Goal: Information Seeking & Learning: Compare options

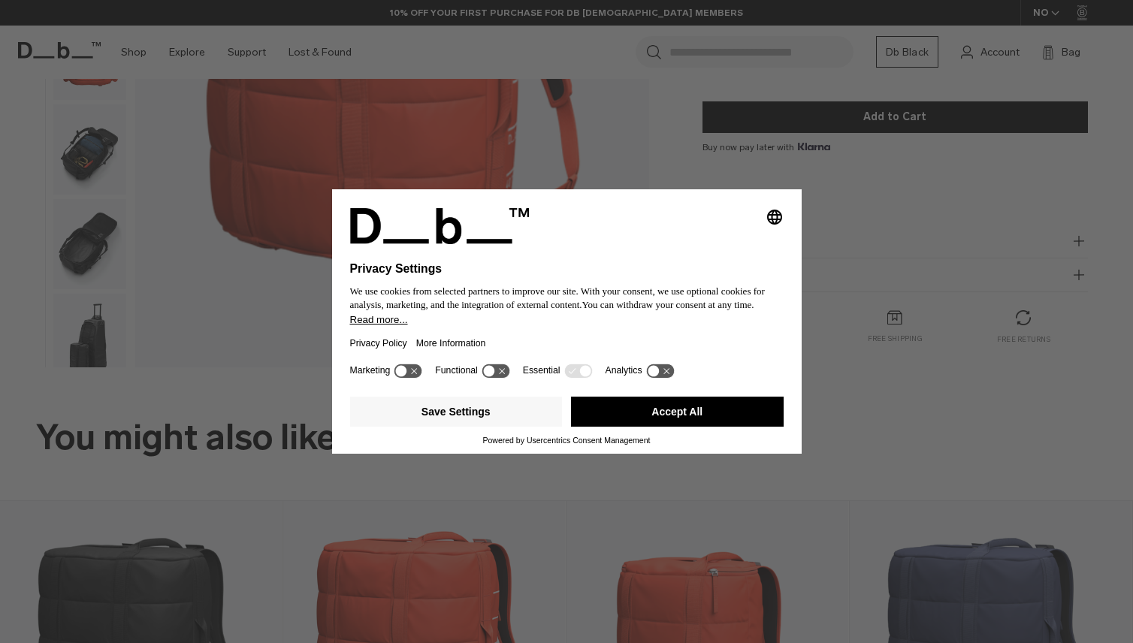
click at [712, 415] on button "Accept All" at bounding box center [677, 412] width 213 height 30
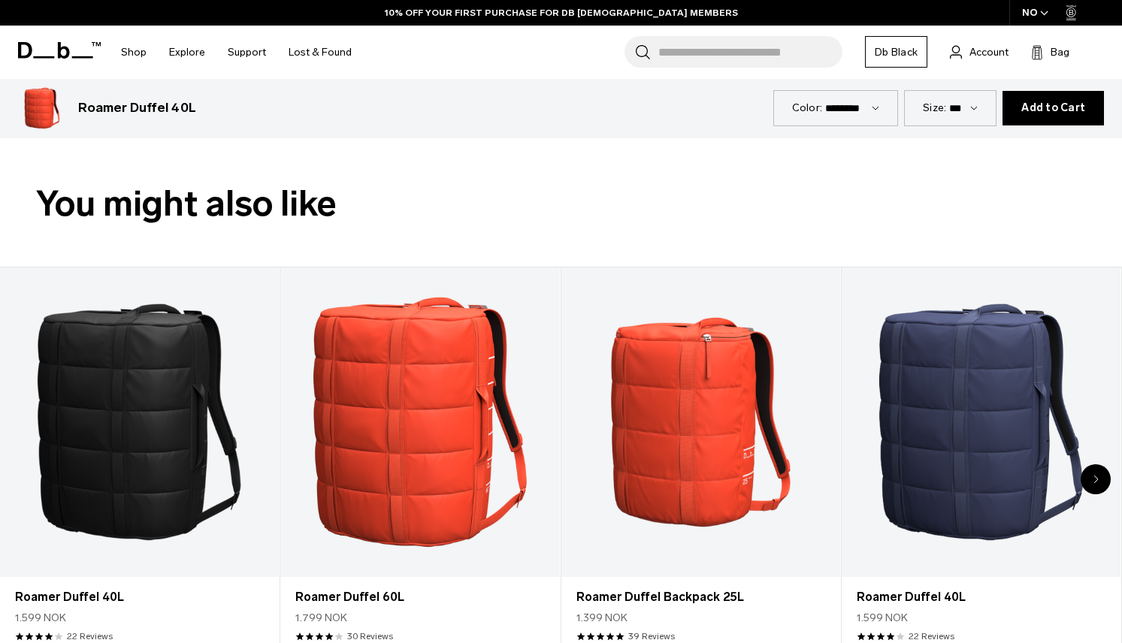
scroll to position [676, 0]
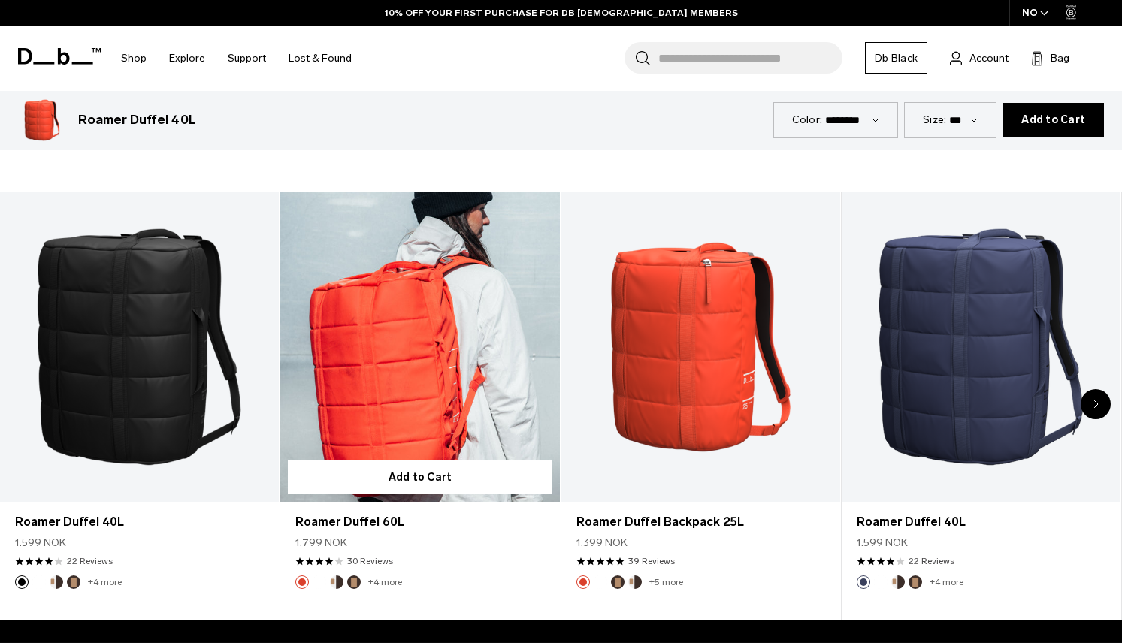
click at [375, 364] on link "Roamer Duffel 60L" at bounding box center [419, 347] width 279 height 310
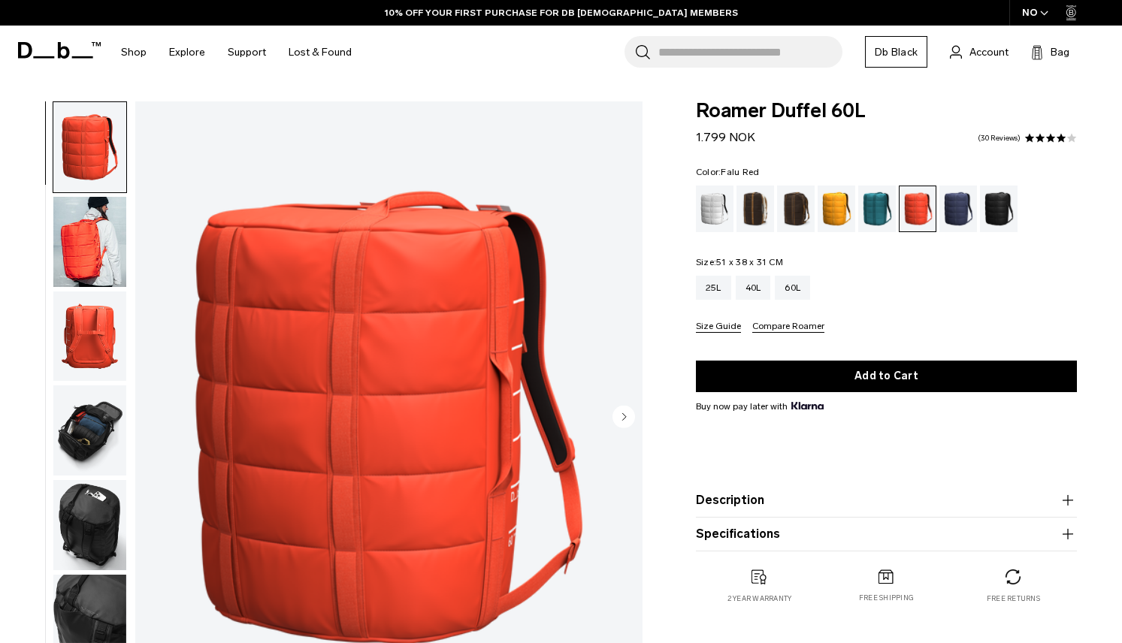
click at [80, 225] on img "button" at bounding box center [89, 242] width 73 height 90
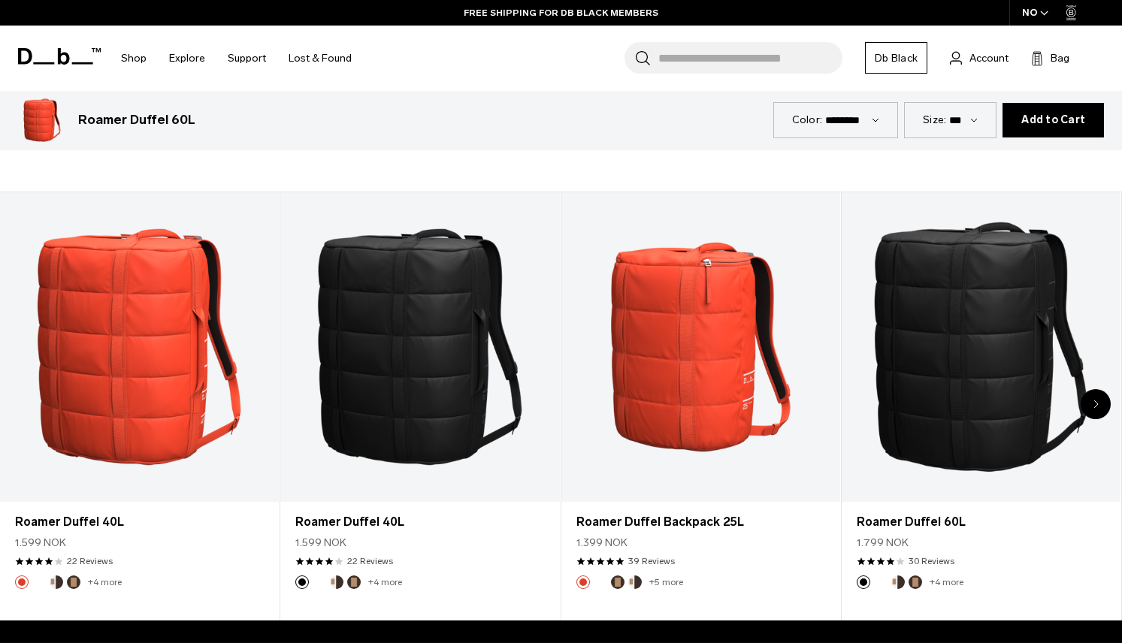
scroll to position [751, 0]
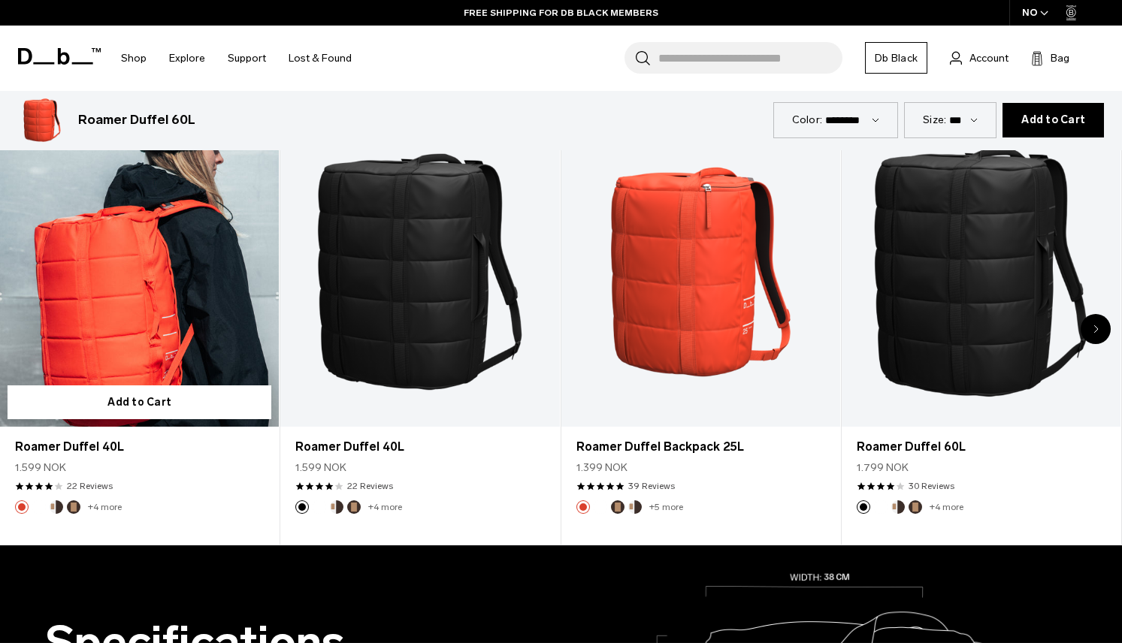
click at [164, 313] on link "Roamer Duffel 40L" at bounding box center [139, 272] width 279 height 310
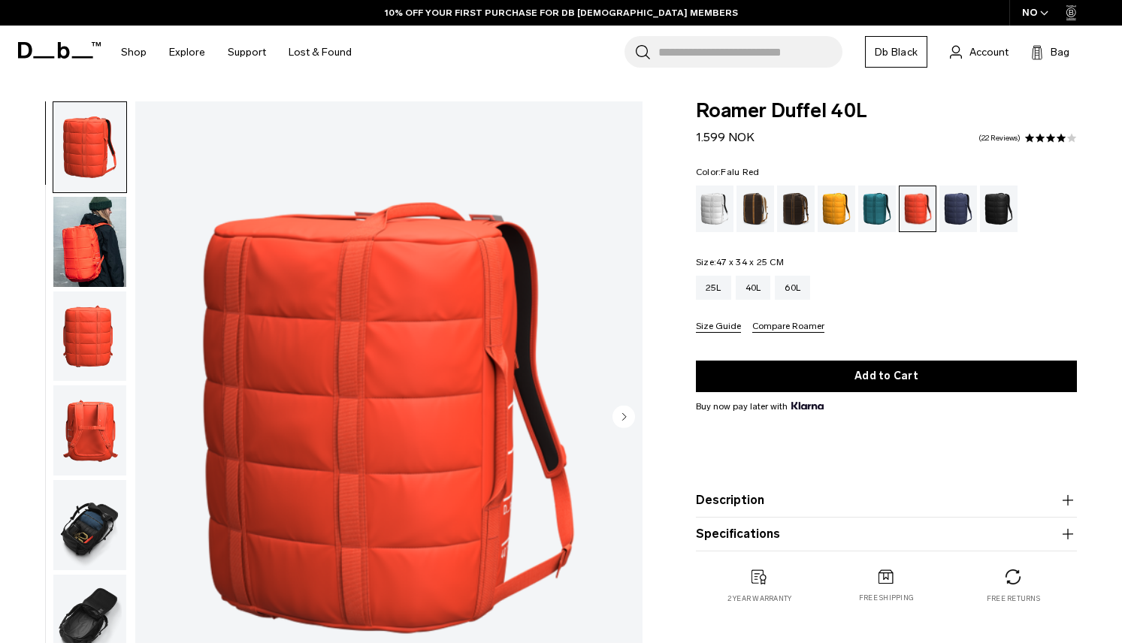
click at [98, 232] on img "button" at bounding box center [89, 242] width 73 height 90
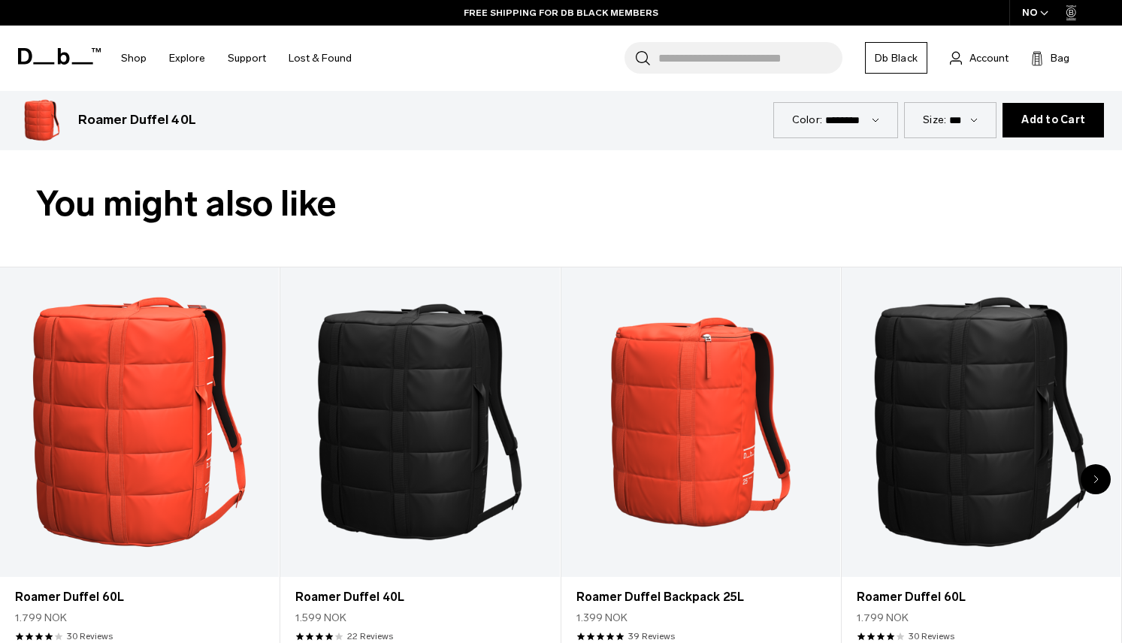
scroll to position [676, 0]
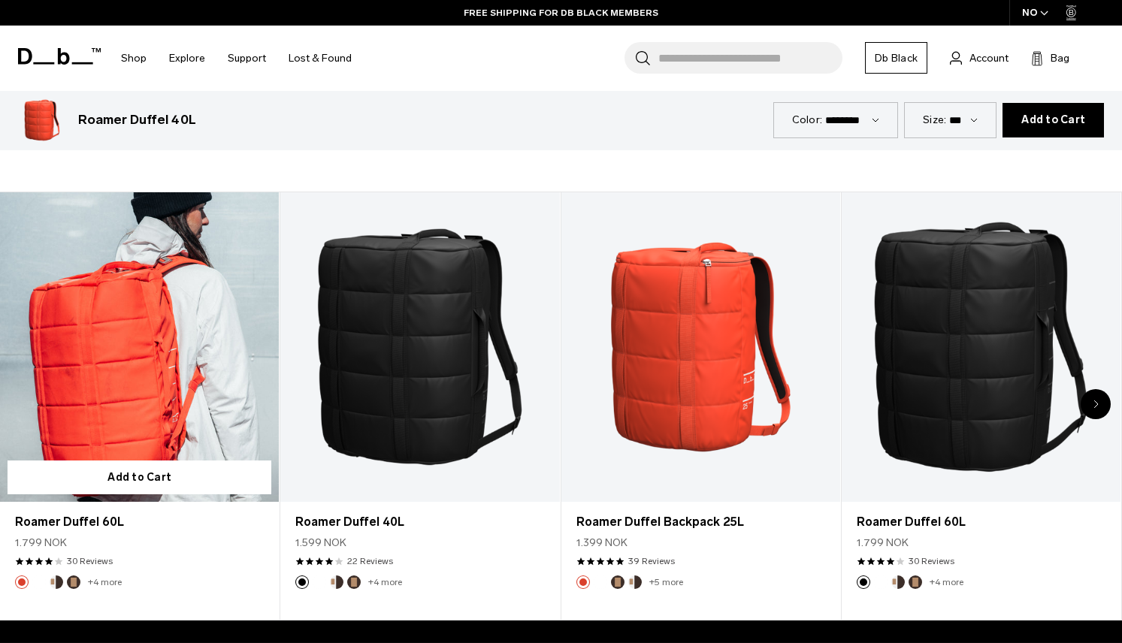
click at [101, 337] on link "Roamer Duffel 60L" at bounding box center [139, 347] width 279 height 310
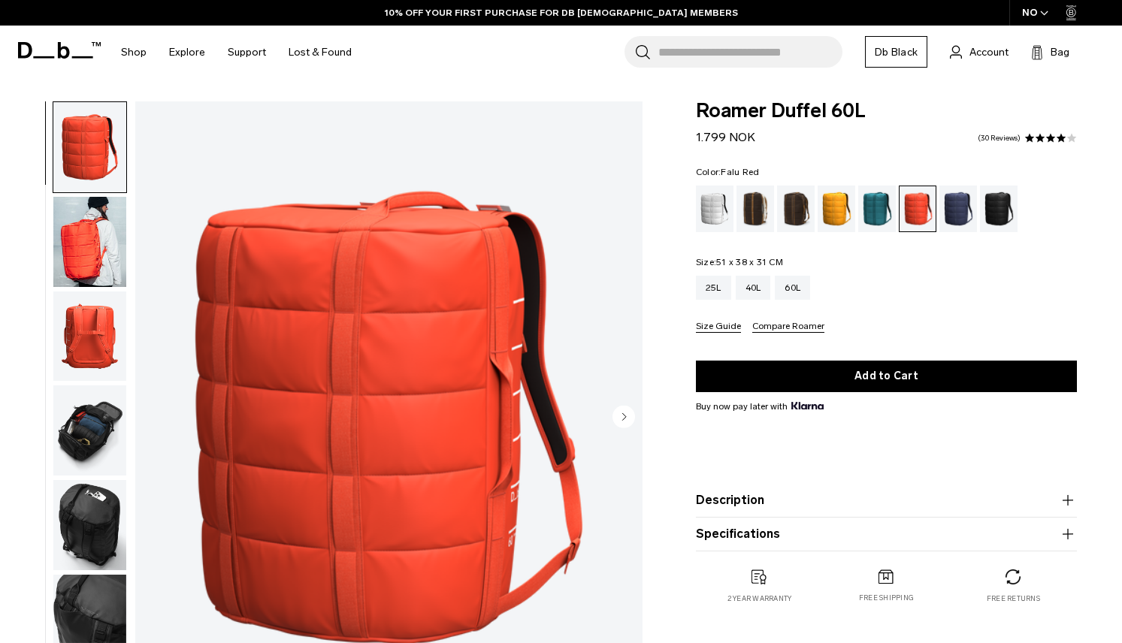
click at [94, 248] on img "button" at bounding box center [89, 242] width 73 height 90
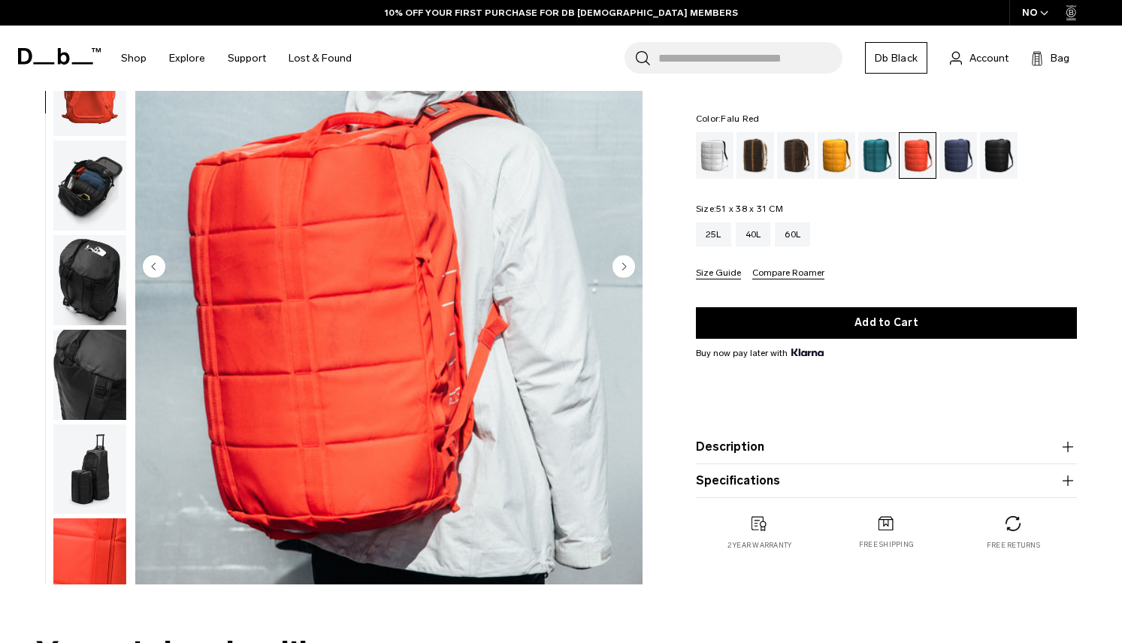
scroll to position [75, 0]
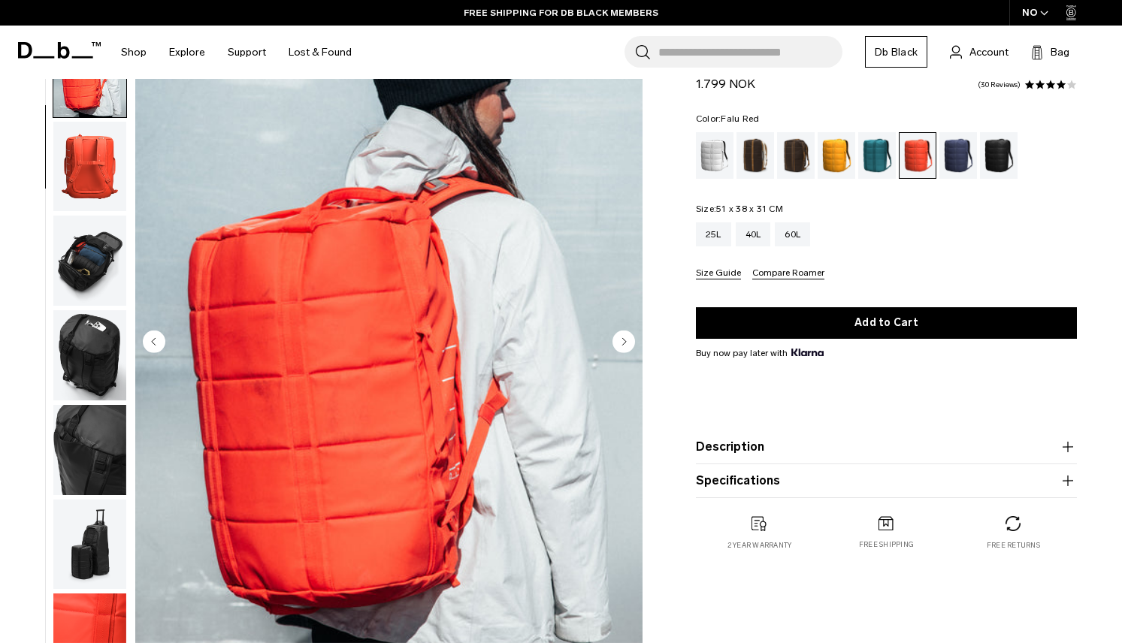
click at [98, 255] on img "button" at bounding box center [89, 261] width 73 height 90
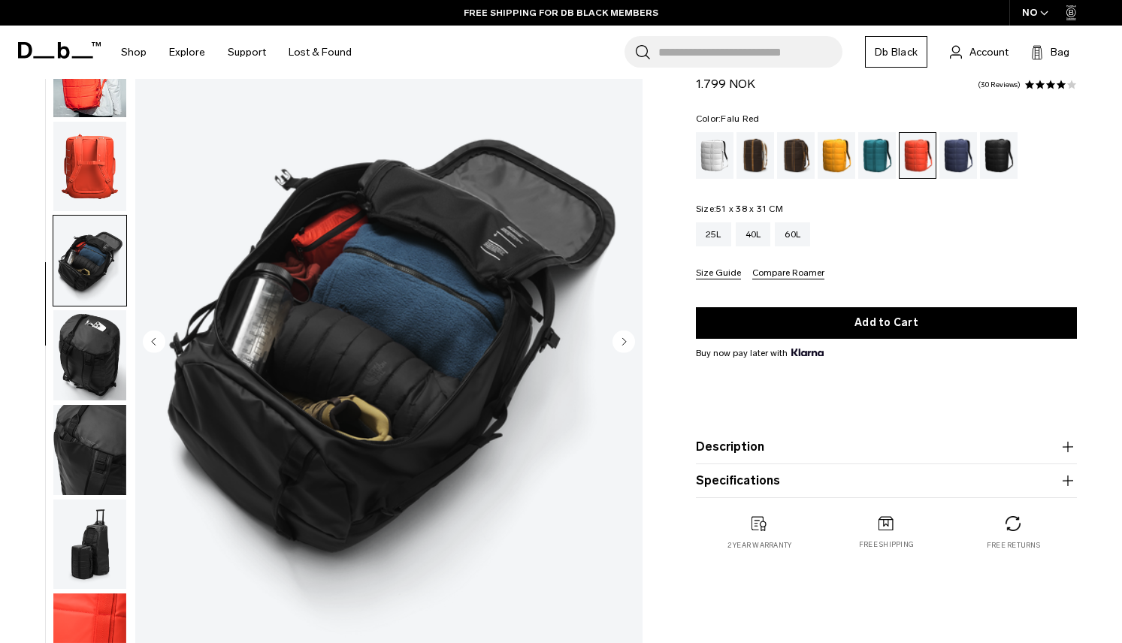
scroll to position [119, 0]
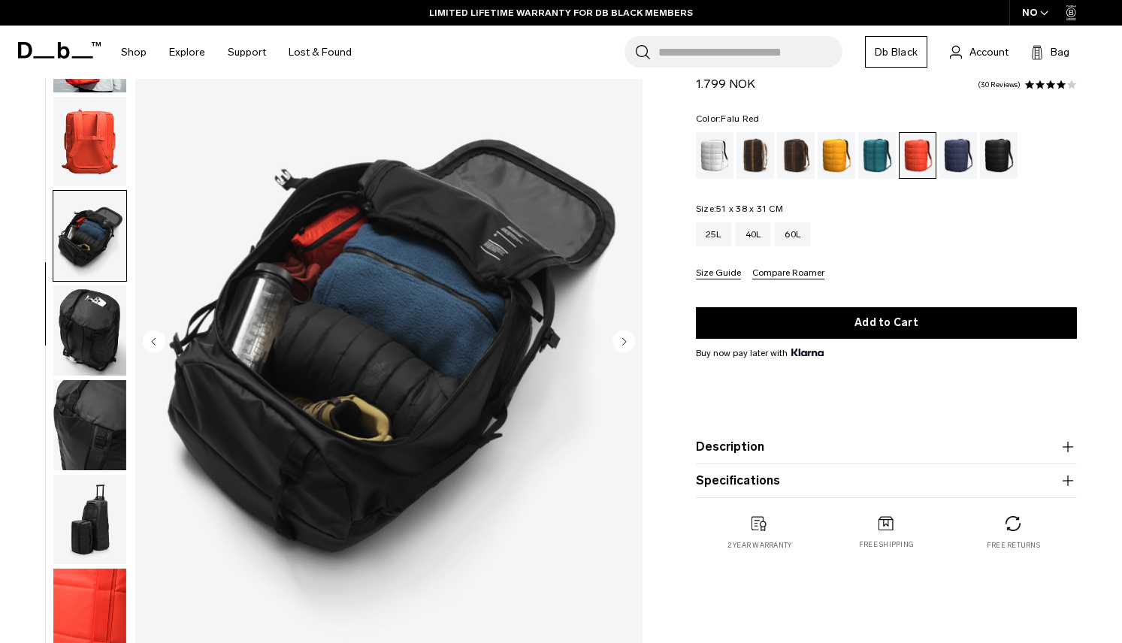
click at [98, 354] on img "button" at bounding box center [89, 331] width 73 height 90
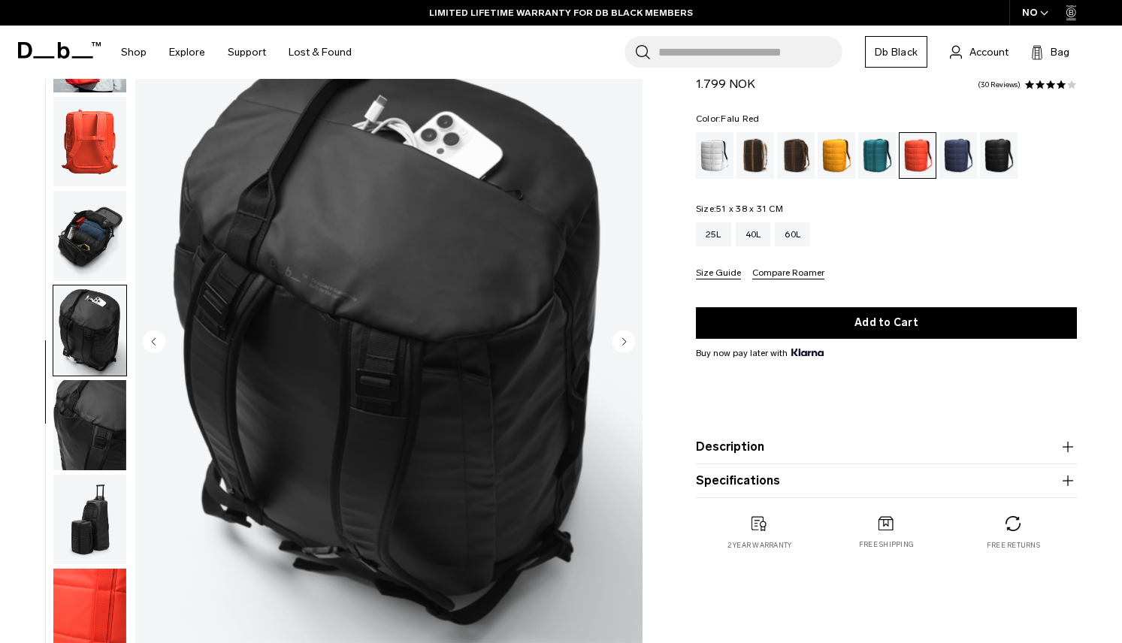
click at [89, 422] on img "button" at bounding box center [89, 425] width 73 height 90
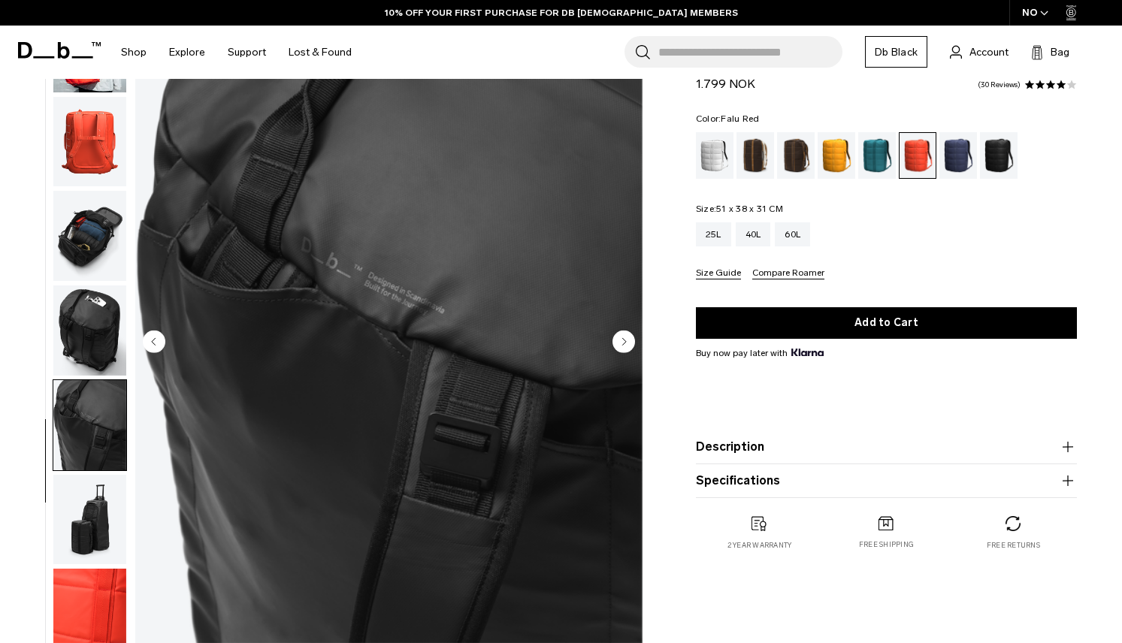
click at [107, 435] on img "button" at bounding box center [89, 425] width 73 height 90
click at [86, 505] on img "button" at bounding box center [89, 520] width 73 height 90
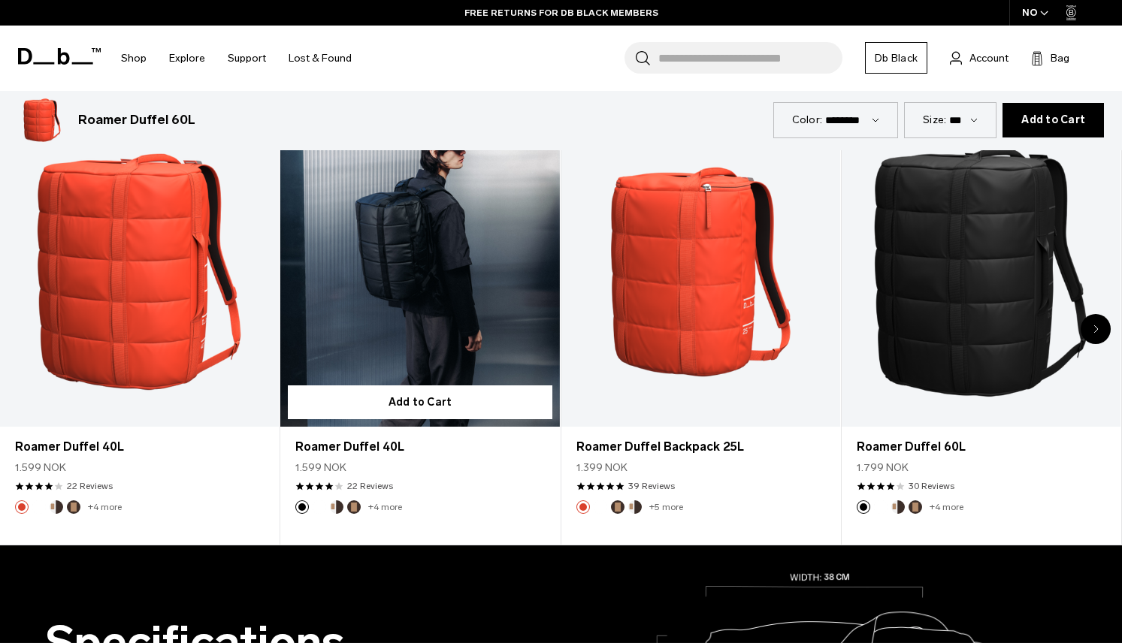
scroll to position [601, 0]
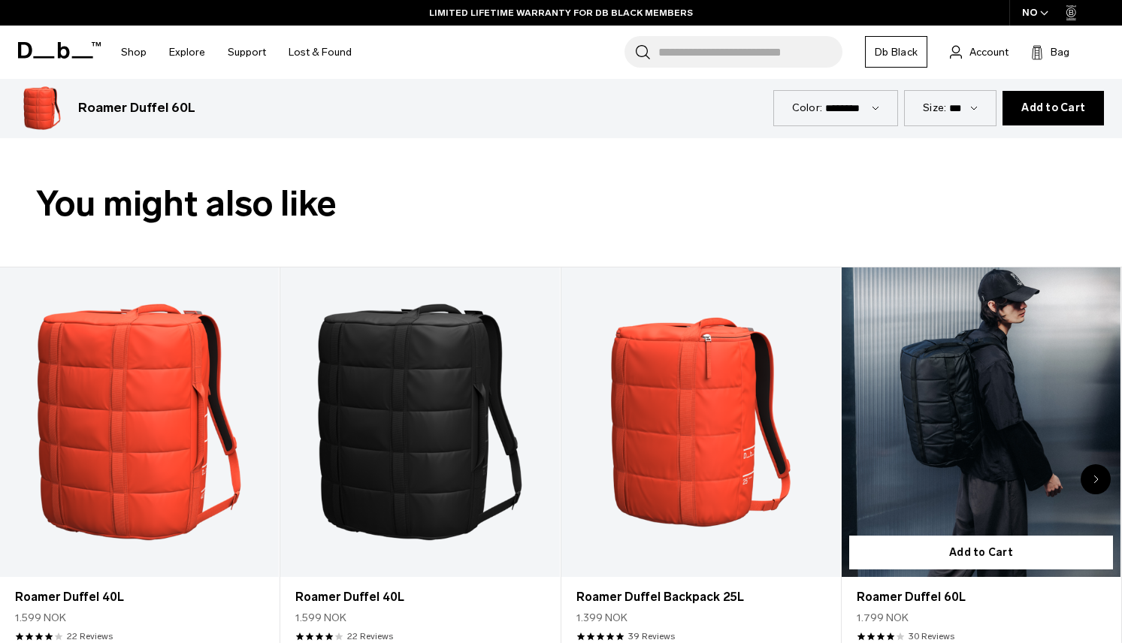
click at [1003, 411] on link "Roamer Duffel 60L" at bounding box center [981, 423] width 279 height 310
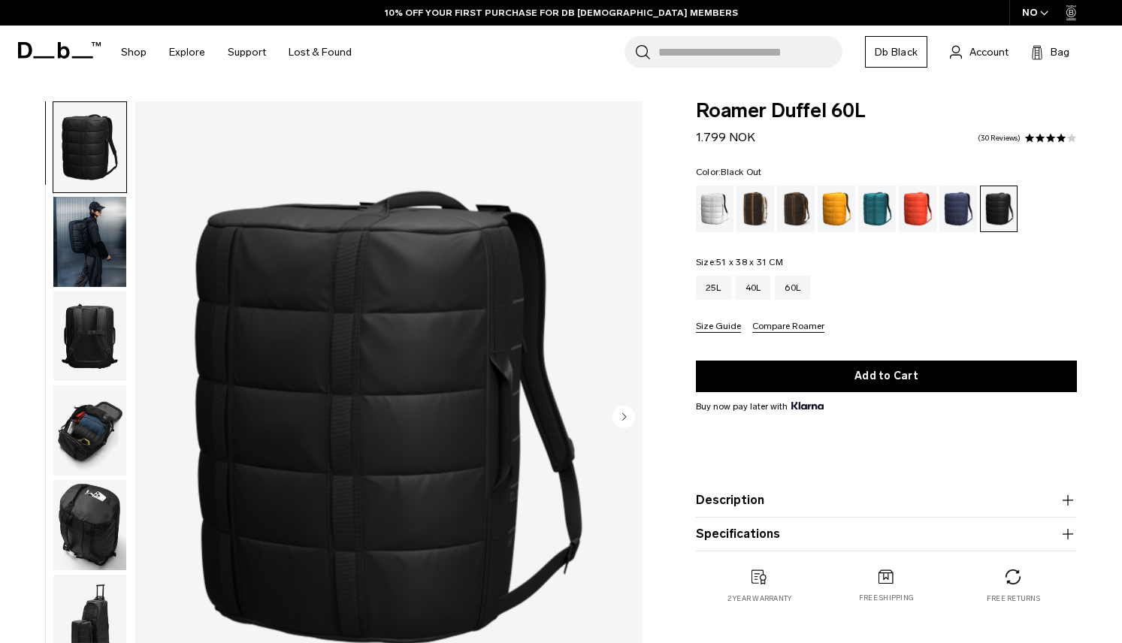
click at [74, 245] on img "button" at bounding box center [89, 242] width 73 height 90
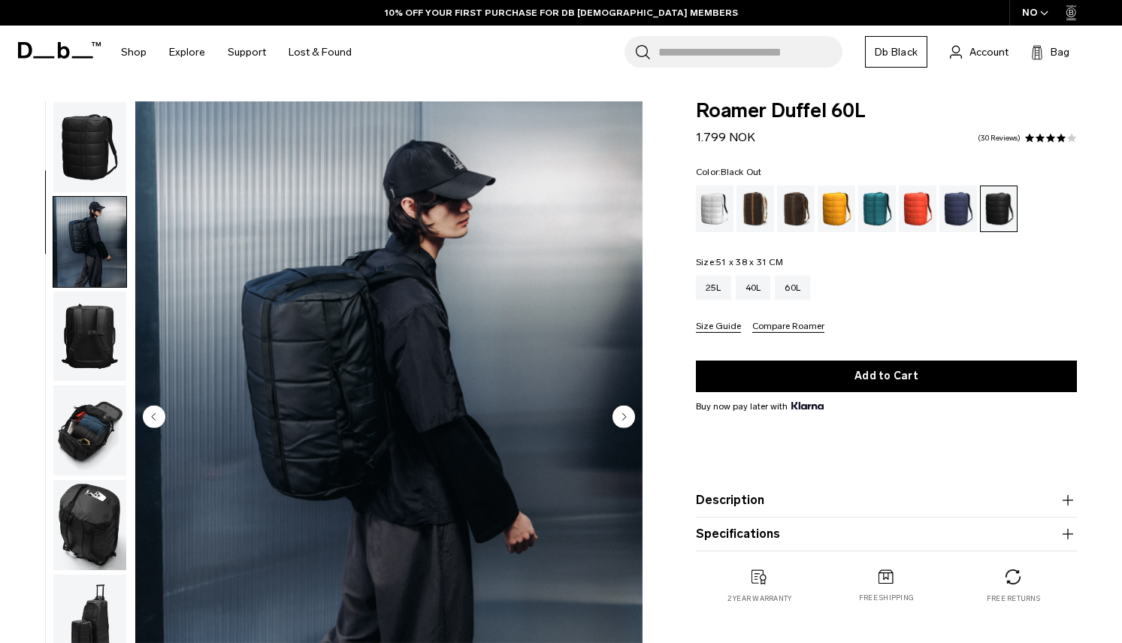
scroll to position [95, 0]
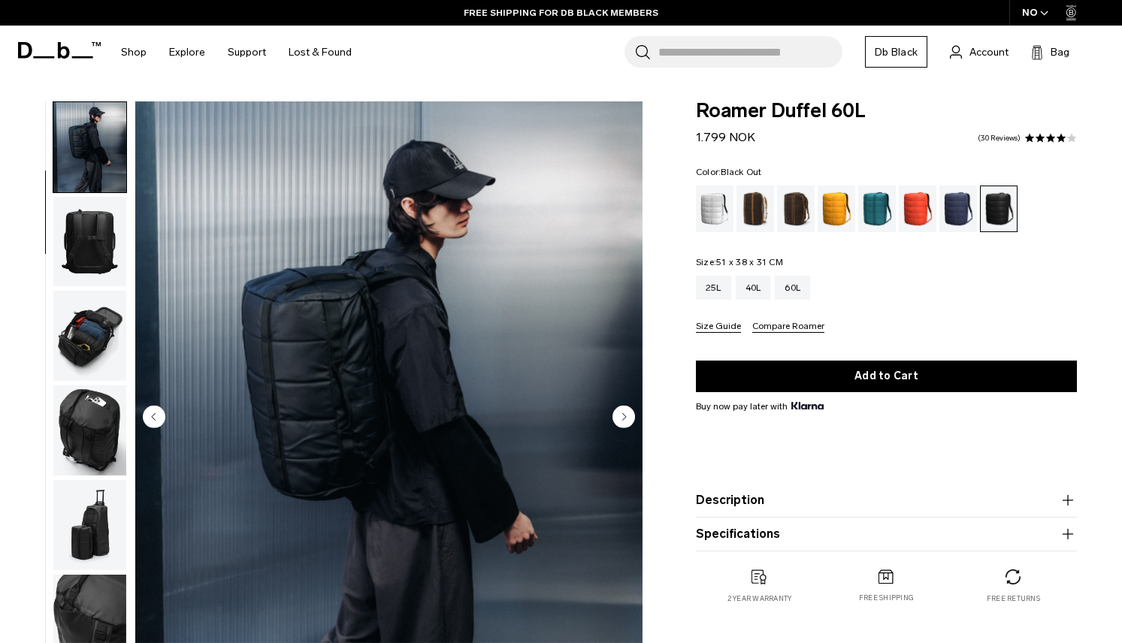
click at [100, 322] on img "button" at bounding box center [89, 336] width 73 height 90
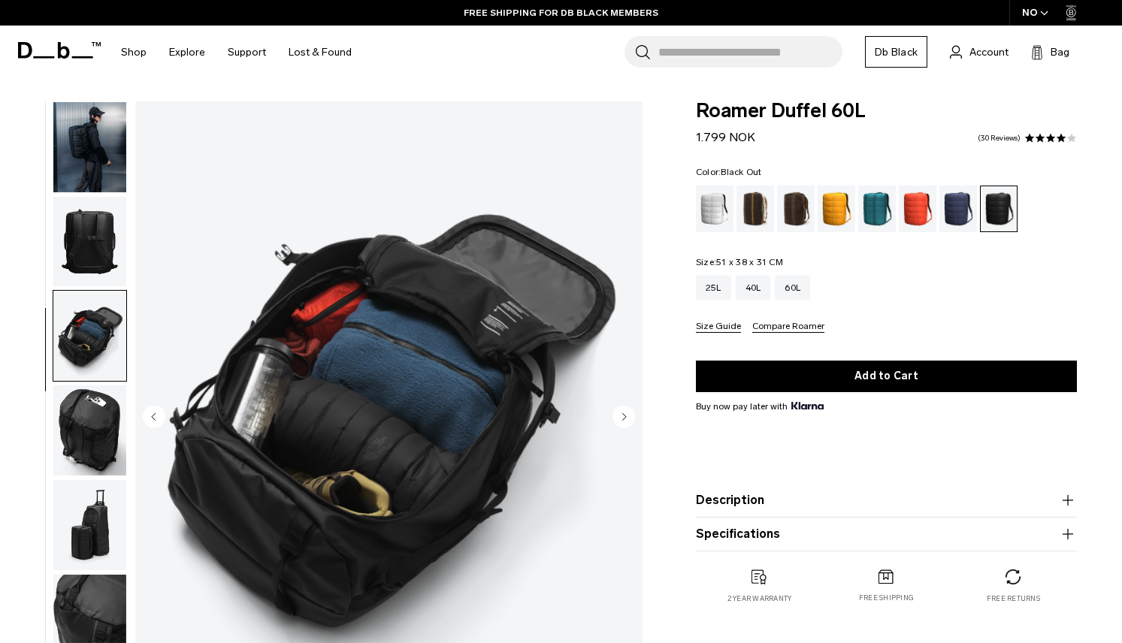
scroll to position [214, 0]
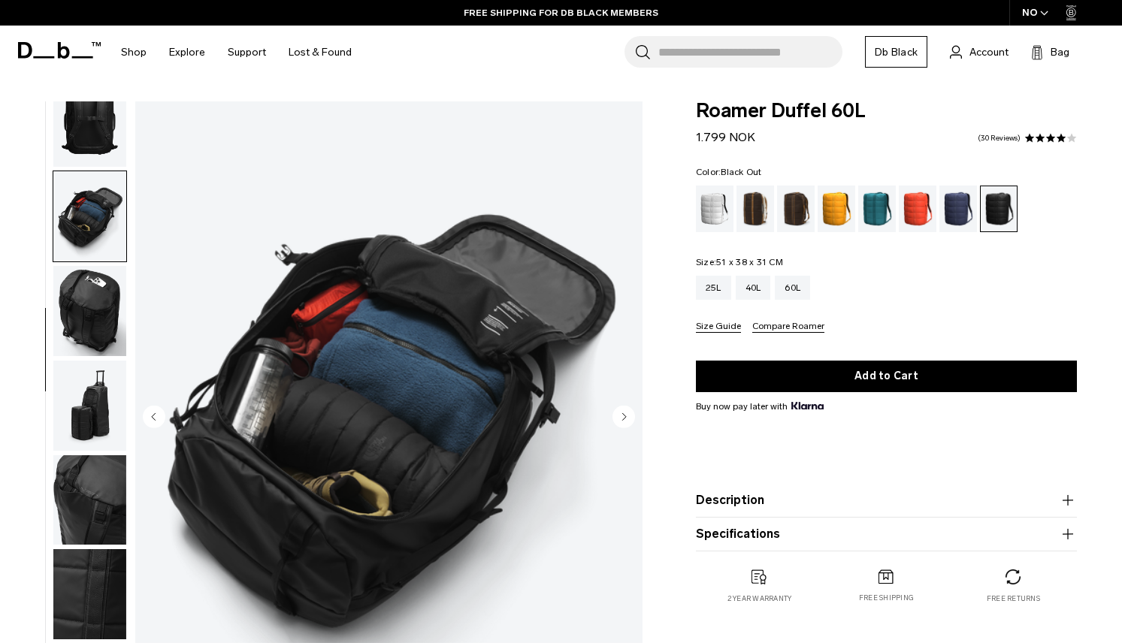
click at [74, 396] on img "button" at bounding box center [89, 406] width 73 height 90
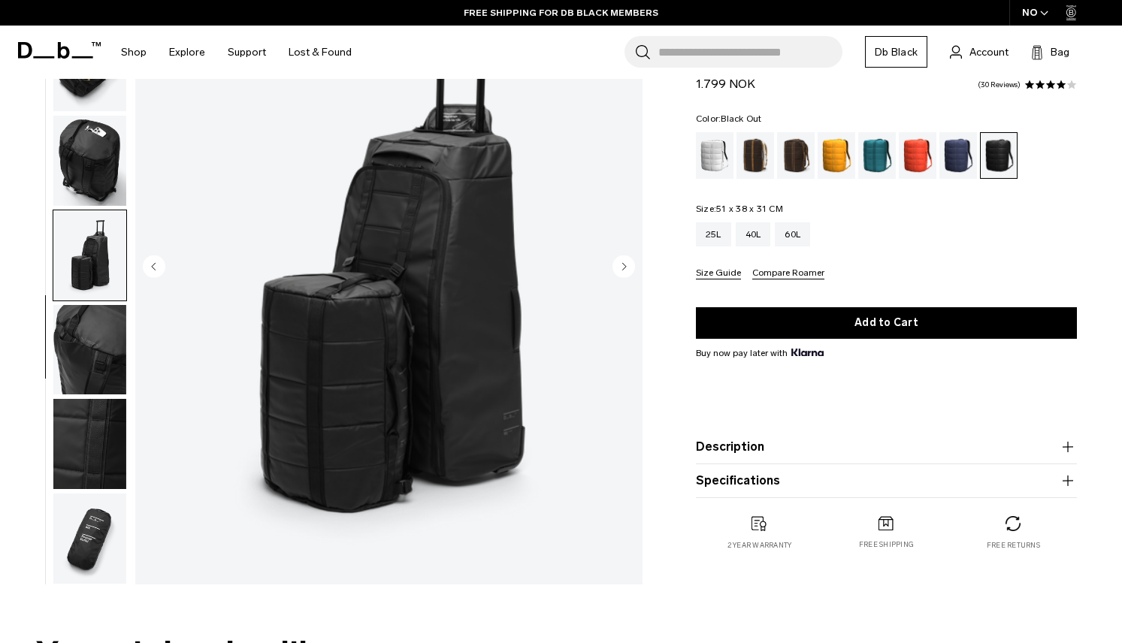
scroll to position [225, 0]
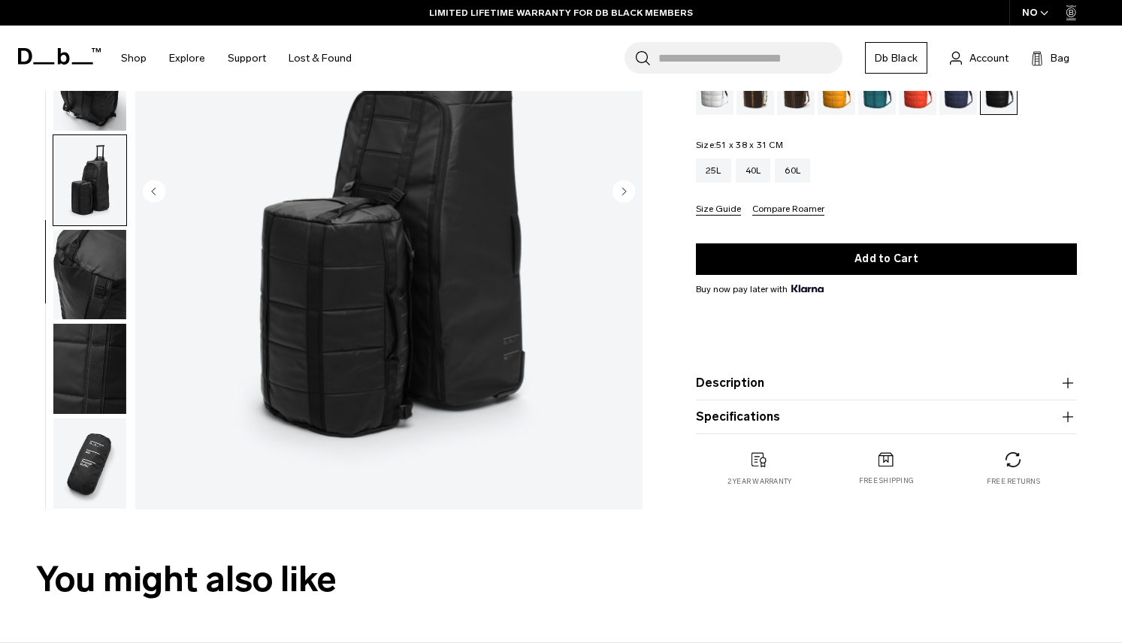
click at [79, 370] on img "button" at bounding box center [89, 369] width 73 height 90
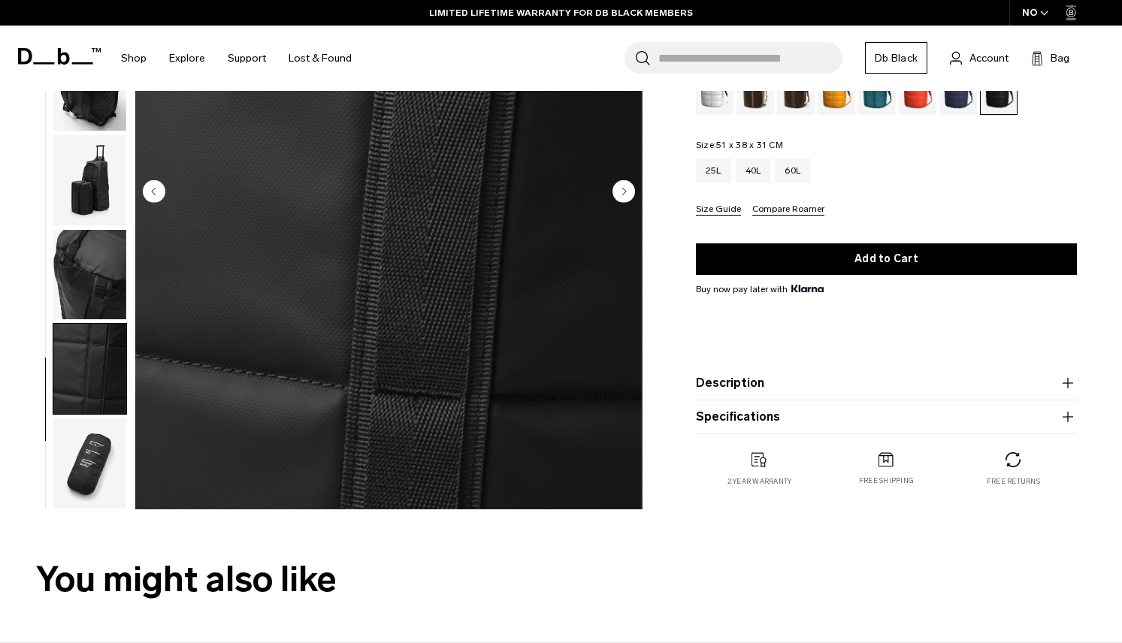
click at [92, 464] on img "button" at bounding box center [89, 464] width 73 height 90
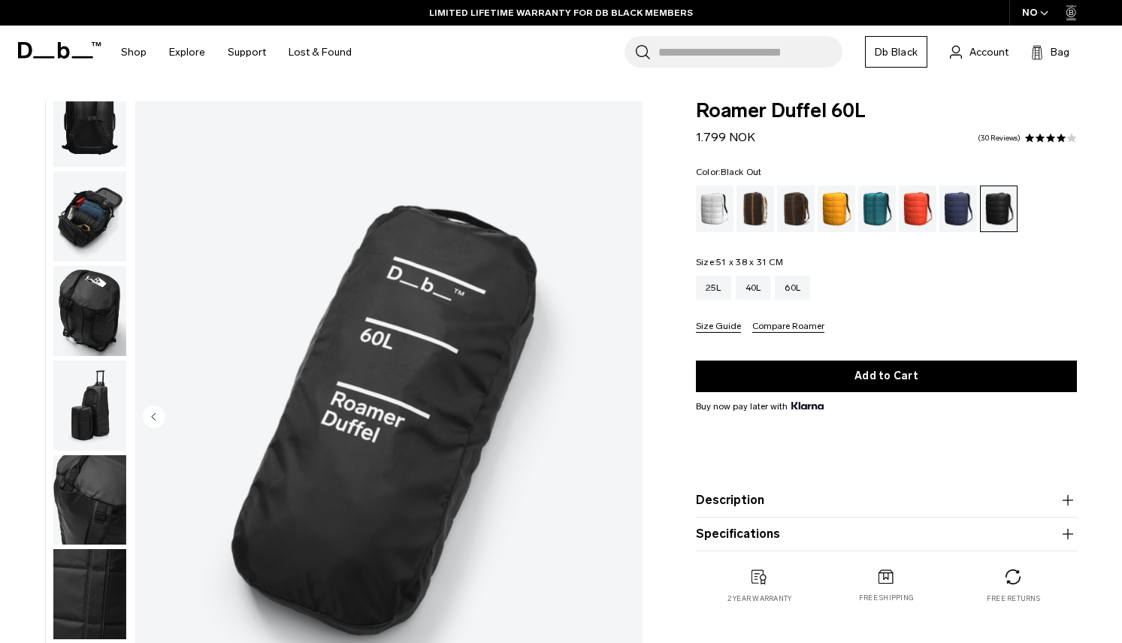
scroll to position [75, 0]
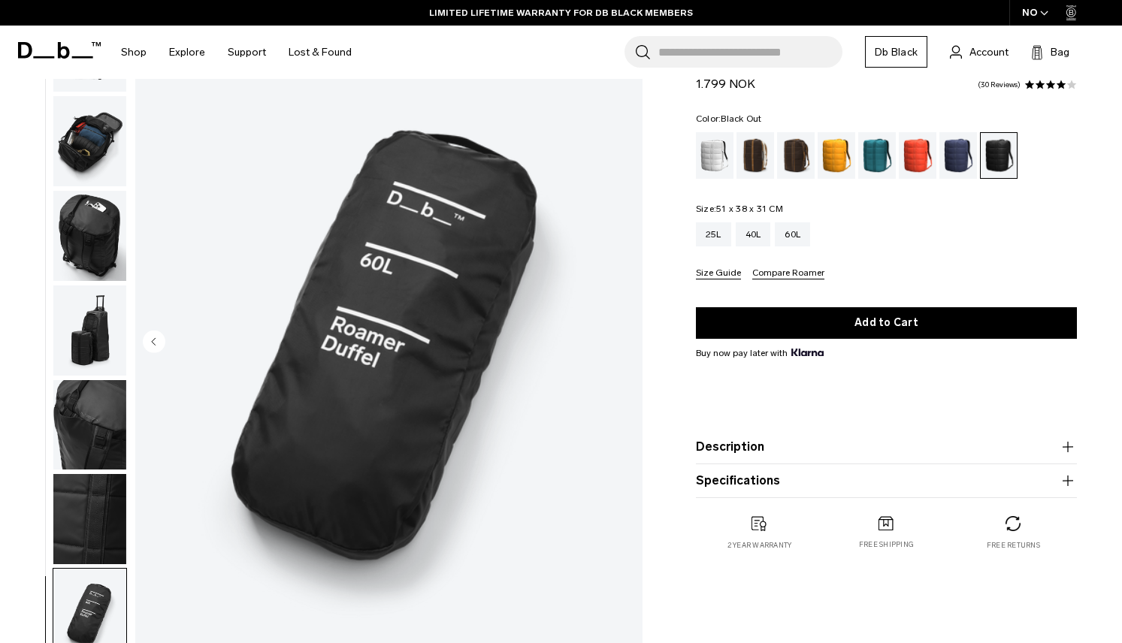
click at [92, 518] on img "button" at bounding box center [89, 519] width 73 height 90
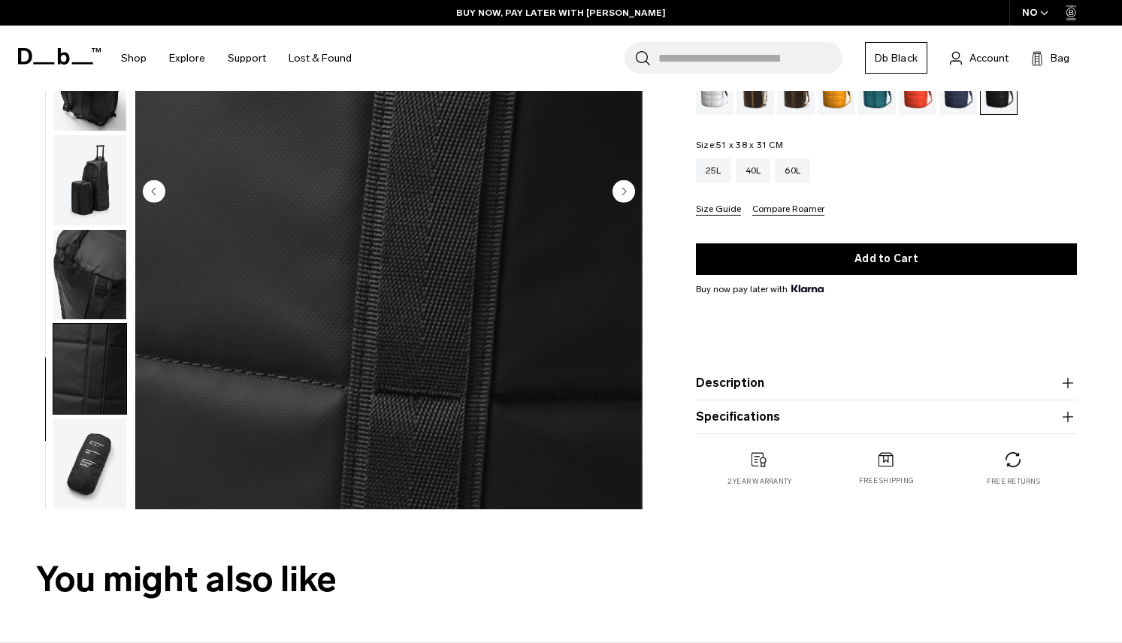
scroll to position [0, 0]
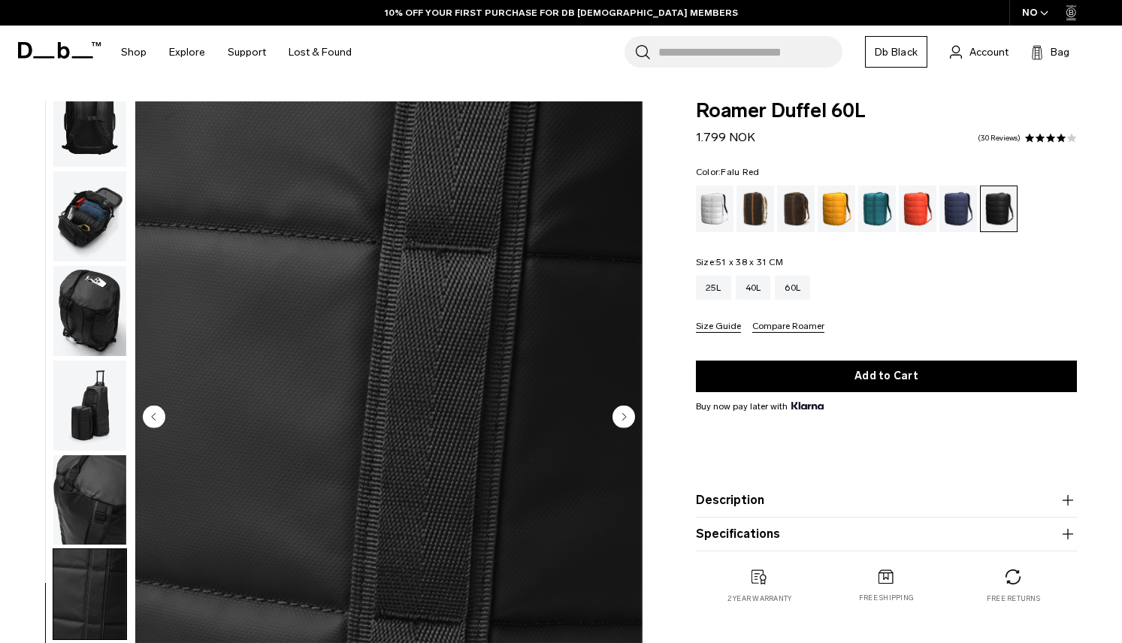
click at [908, 209] on div "Falu Red" at bounding box center [918, 209] width 38 height 47
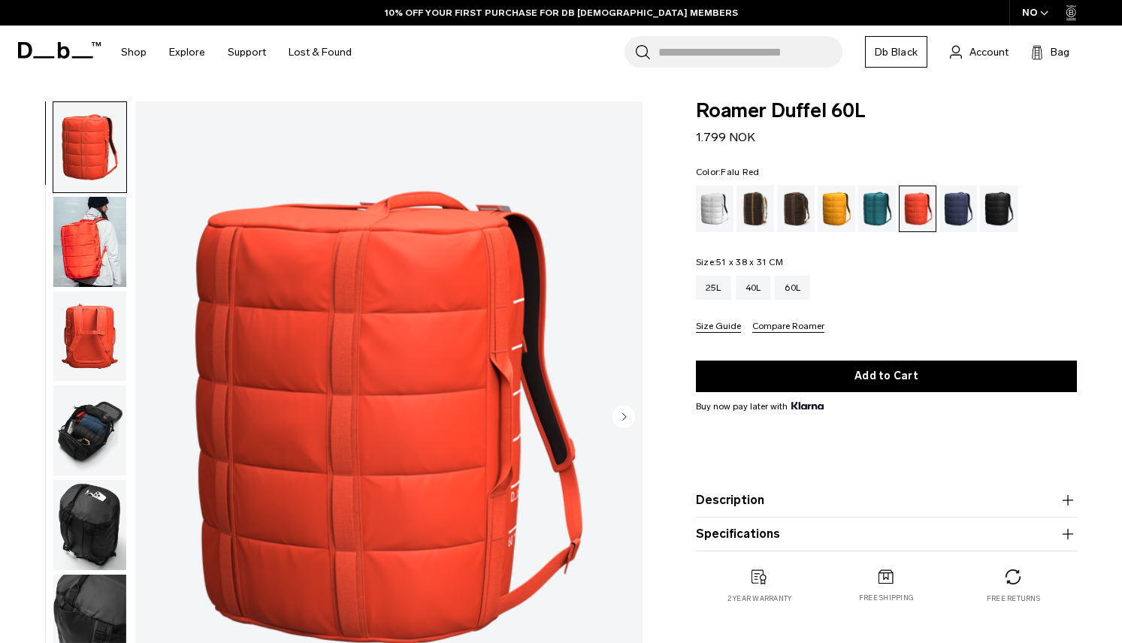
click at [89, 252] on img "button" at bounding box center [89, 242] width 73 height 90
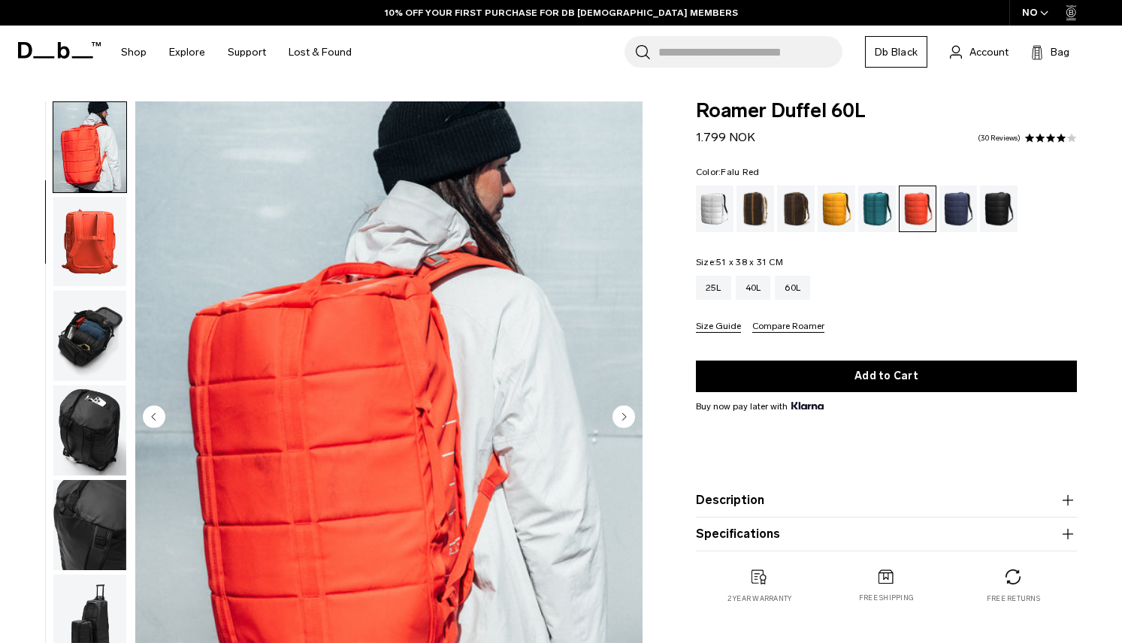
scroll to position [225, 0]
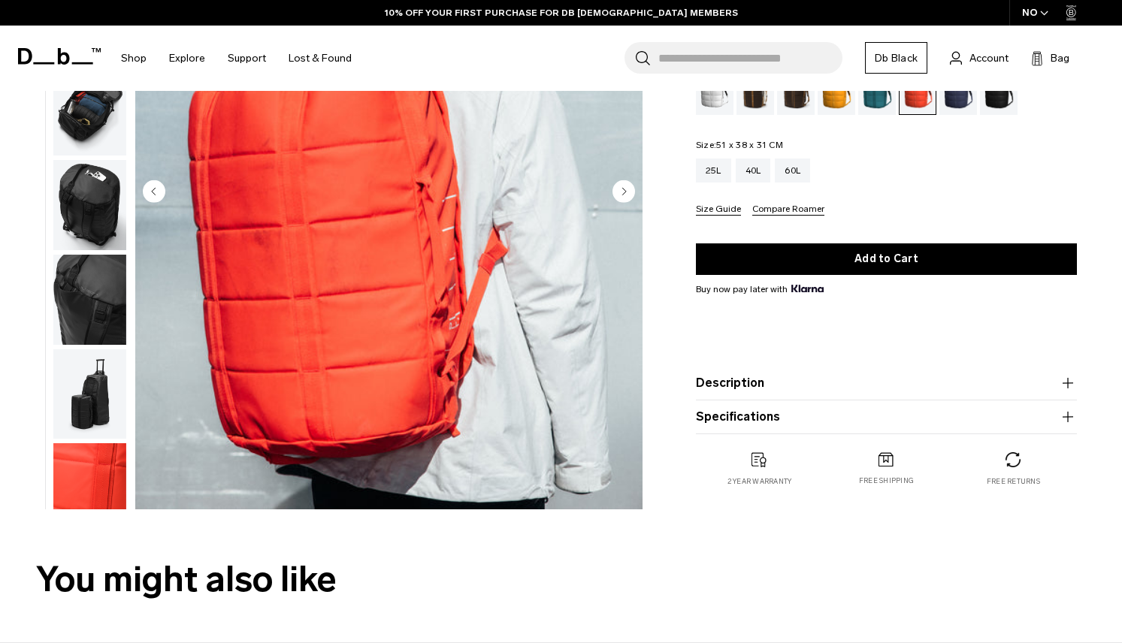
click at [89, 464] on img "button" at bounding box center [89, 488] width 73 height 90
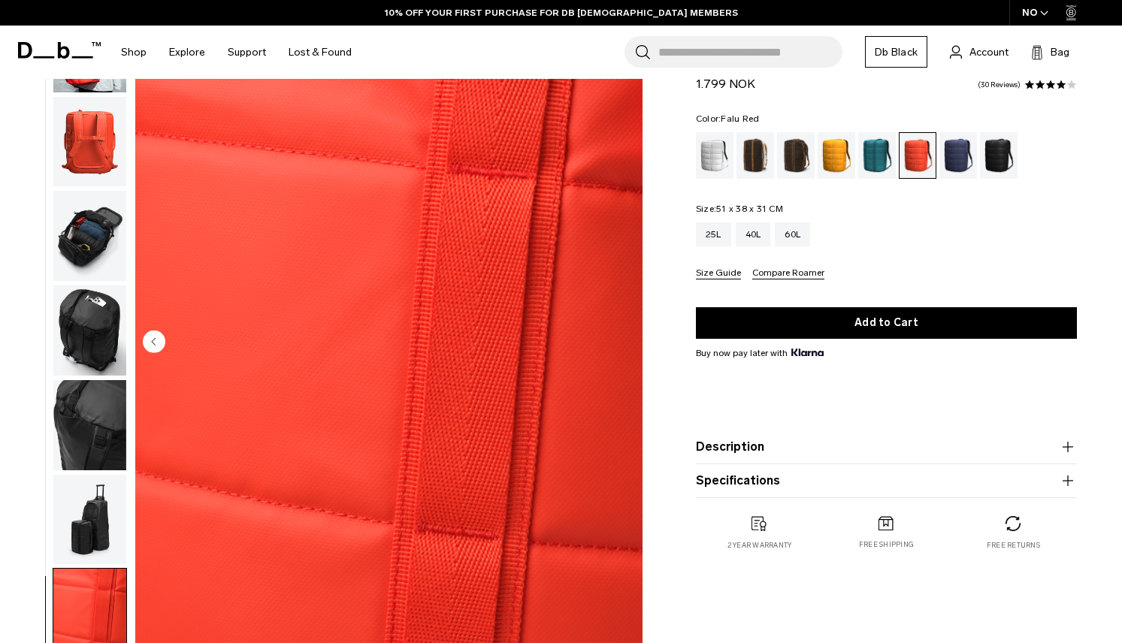
scroll to position [0, 0]
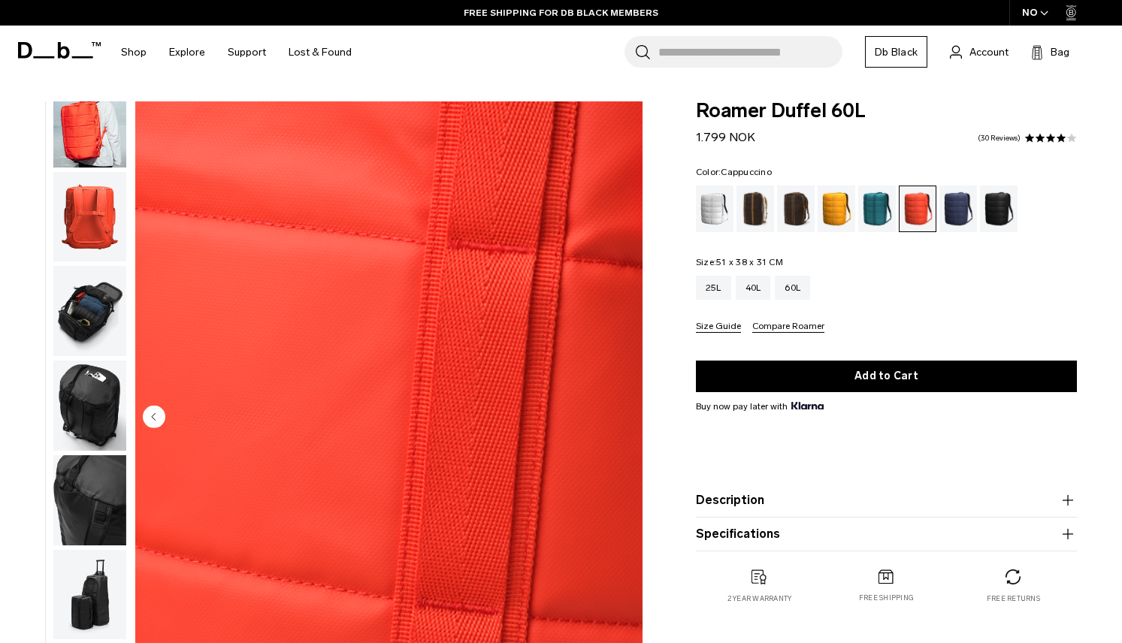
click at [748, 211] on div "Cappuccino" at bounding box center [755, 209] width 38 height 47
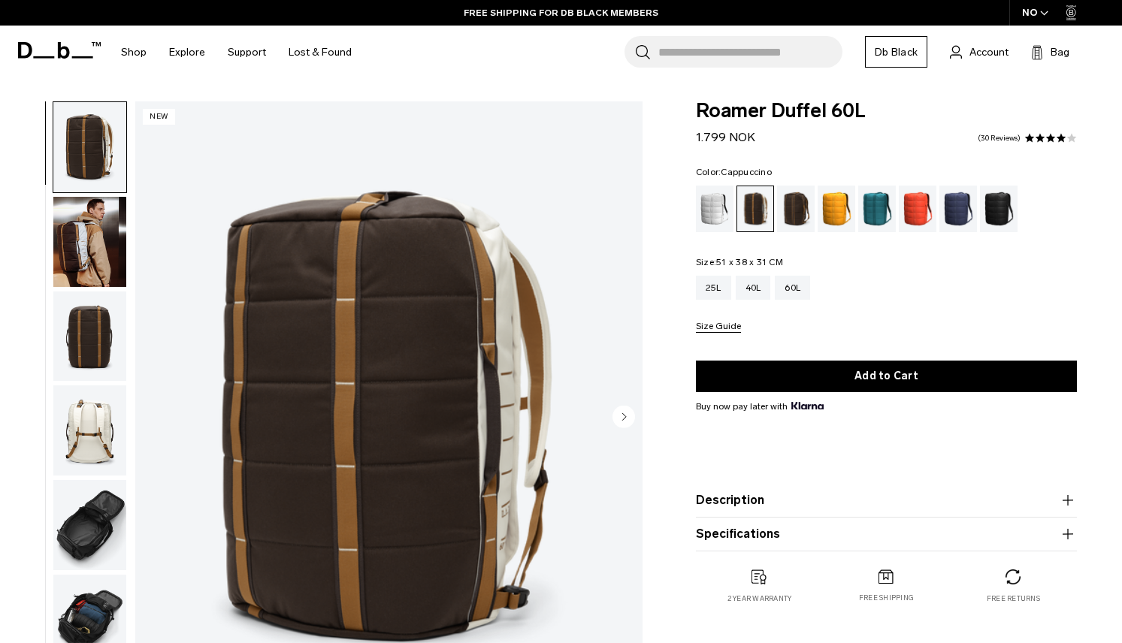
click at [77, 240] on img "button" at bounding box center [89, 242] width 73 height 90
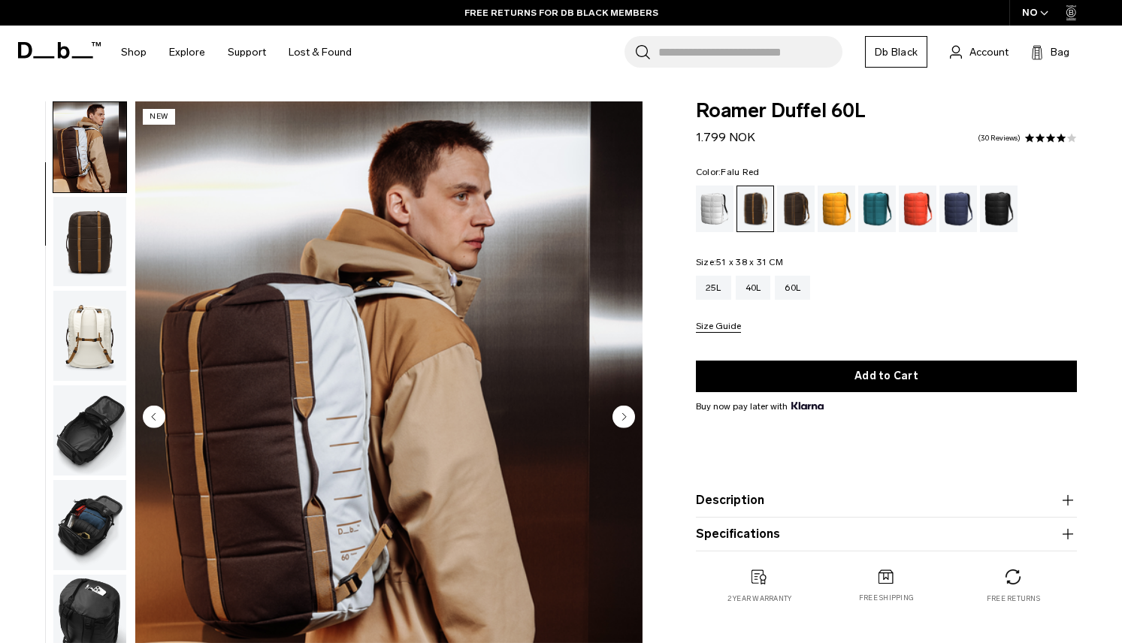
click at [929, 201] on div "Falu Red" at bounding box center [918, 209] width 38 height 47
